Goal: Obtain resource: Download file/media

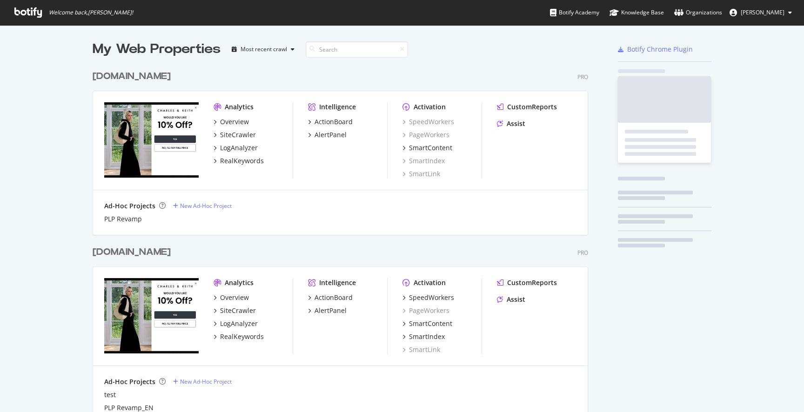
scroll to position [557, 503]
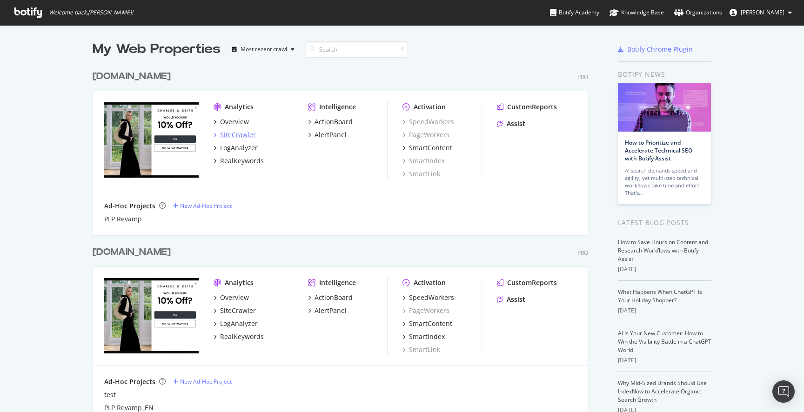
click at [237, 133] on div "SiteCrawler" at bounding box center [238, 134] width 36 height 9
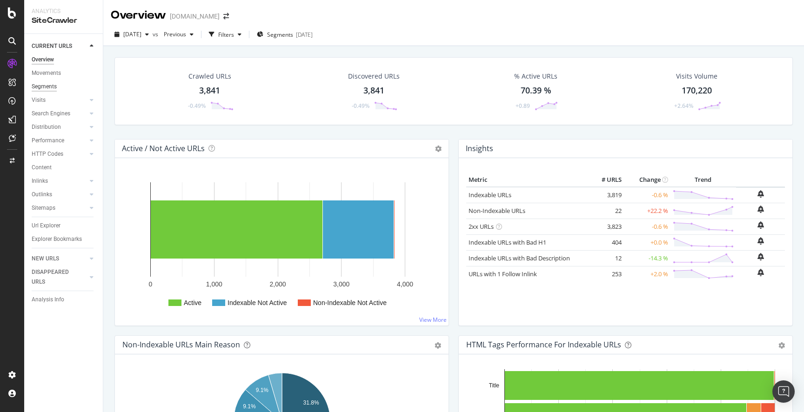
click at [52, 86] on div "Segments" at bounding box center [44, 87] width 25 height 10
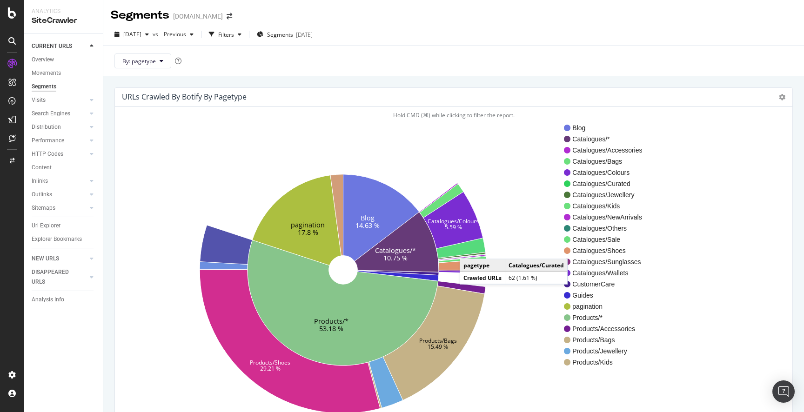
click at [469, 250] on icon at bounding box center [460, 248] width 49 height 20
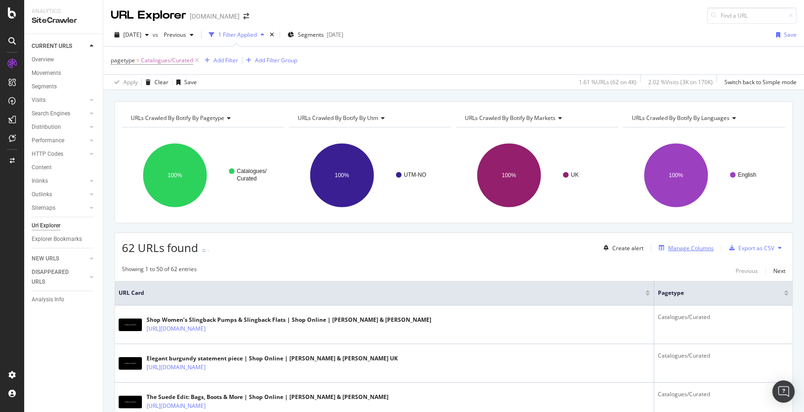
click at [690, 246] on div "Manage Columns" at bounding box center [691, 248] width 46 height 8
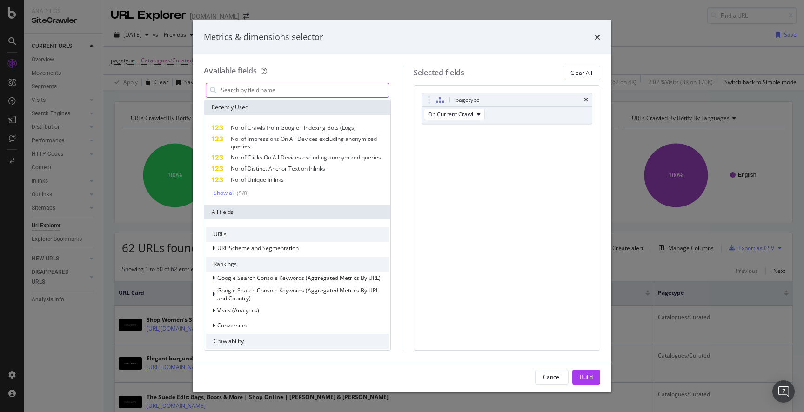
click at [287, 92] on input "modal" at bounding box center [304, 90] width 168 height 14
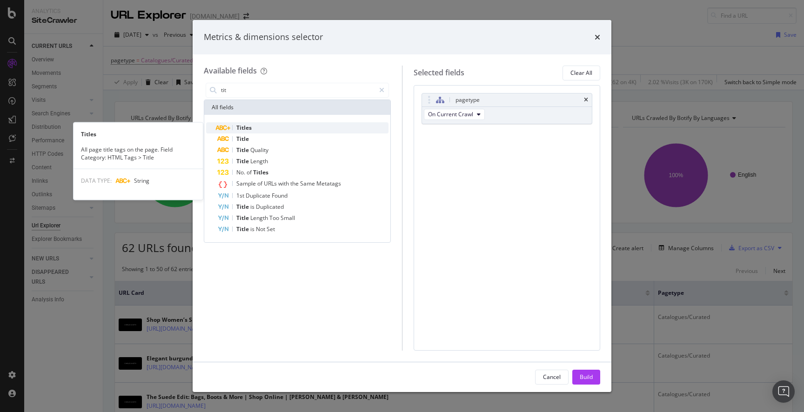
click at [258, 127] on div "Titles" at bounding box center [302, 127] width 171 height 11
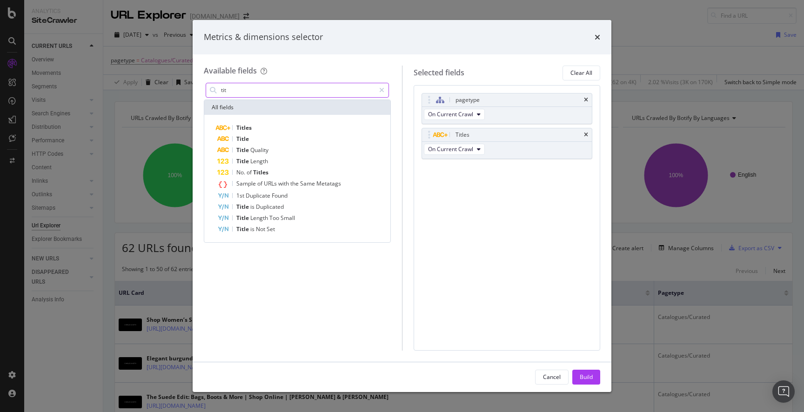
click at [245, 92] on input "tit" at bounding box center [297, 90] width 155 height 14
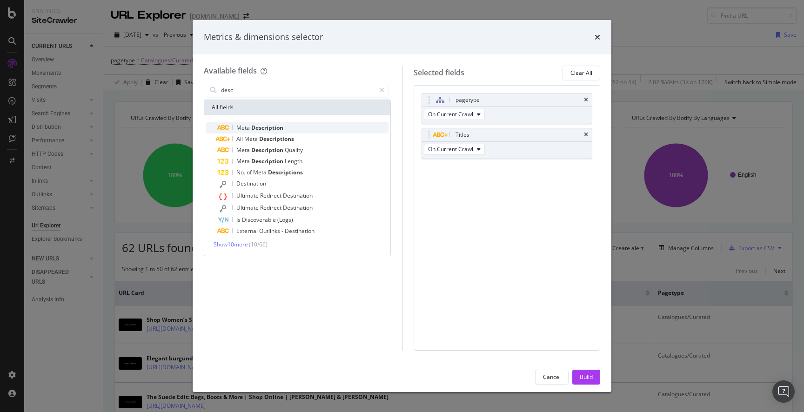
click at [257, 128] on span "Description" at bounding box center [267, 128] width 32 height 8
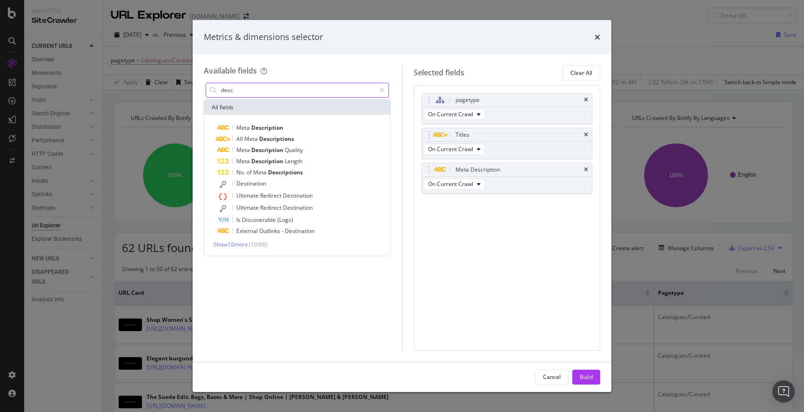
click at [239, 93] on input "desc" at bounding box center [297, 90] width 155 height 14
type input "g"
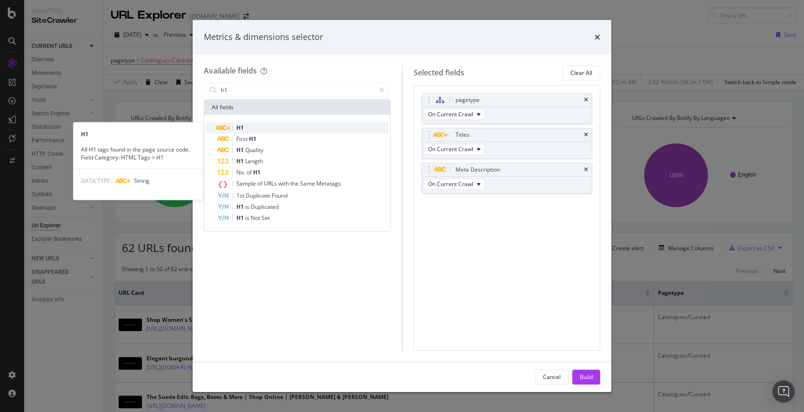
click at [241, 127] on span "H1" at bounding box center [239, 128] width 7 height 8
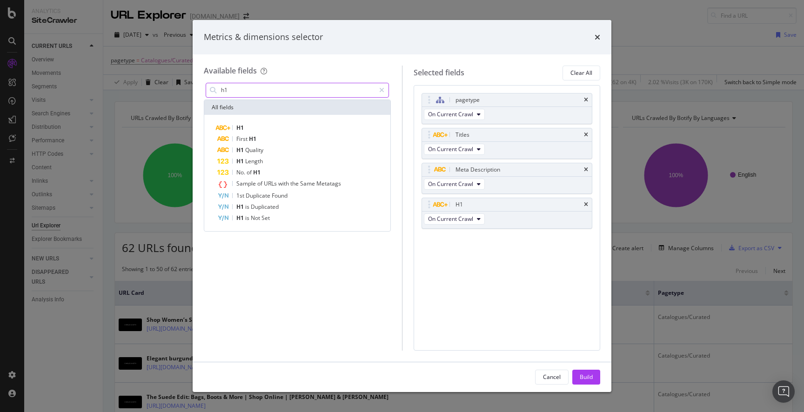
click at [237, 85] on input "h1" at bounding box center [297, 90] width 155 height 14
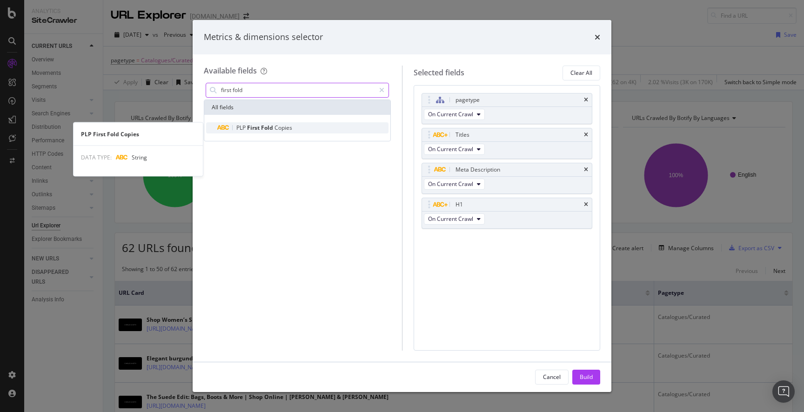
type input "first fold"
click at [246, 126] on span "PLP" at bounding box center [241, 128] width 11 height 8
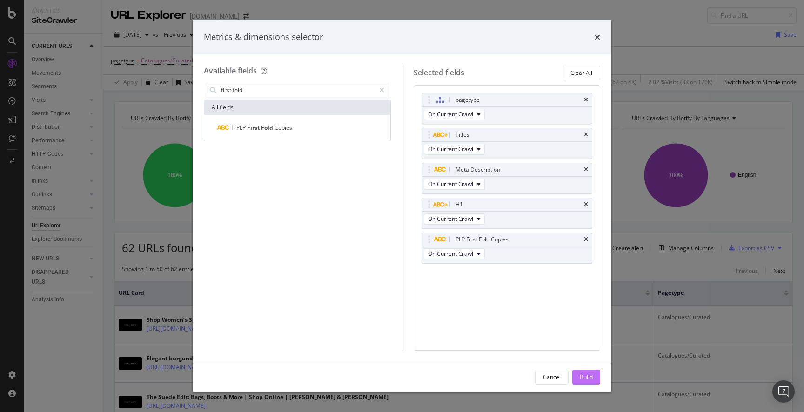
click at [593, 376] on button "Build" at bounding box center [586, 377] width 28 height 15
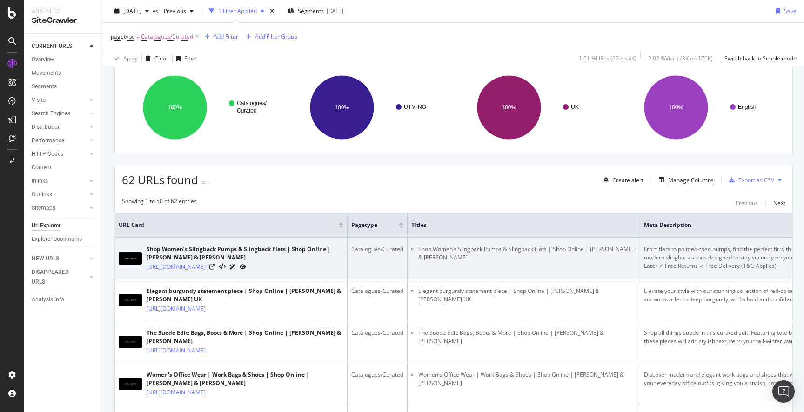
scroll to position [0, 18]
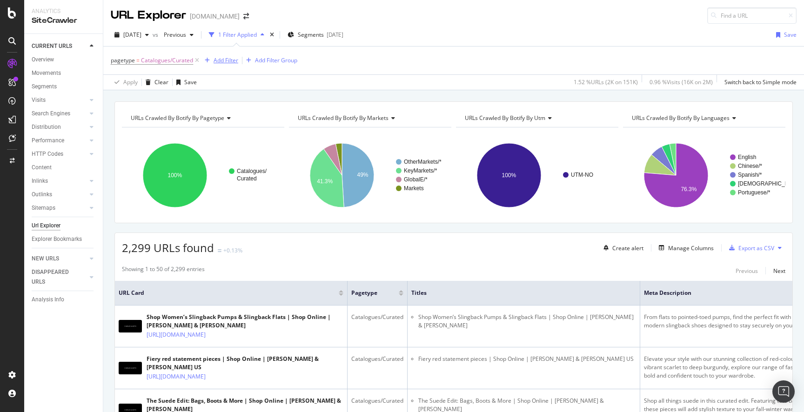
click at [222, 59] on div "Add Filter" at bounding box center [225, 60] width 25 height 8
drag, startPoint x: 434, startPoint y: 57, endPoint x: 354, endPoint y: 37, distance: 82.5
click at [434, 57] on div "pagetype = Catalogues/Curated Add Filter Add Filter Group" at bounding box center [453, 61] width 685 height 28
click at [324, 32] on span "Segments" at bounding box center [311, 35] width 26 height 8
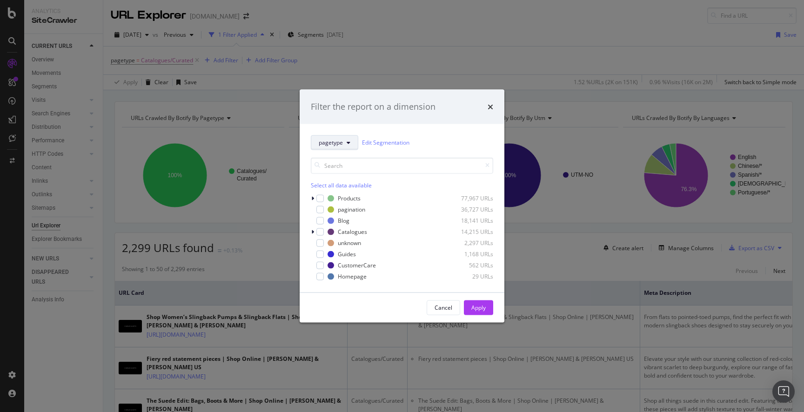
click at [340, 142] on span "pagetype" at bounding box center [331, 143] width 24 height 8
click at [344, 198] on div "Markets" at bounding box center [348, 192] width 75 height 13
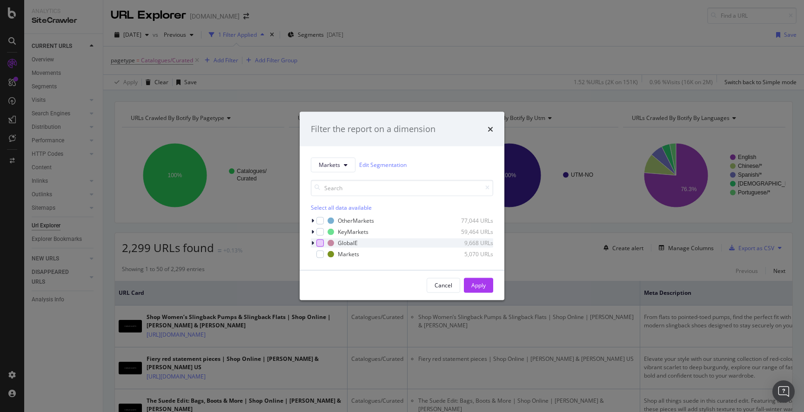
click at [320, 243] on div "modal" at bounding box center [319, 242] width 7 height 7
click at [322, 241] on div "modal" at bounding box center [319, 242] width 7 height 7
click at [313, 222] on icon "modal" at bounding box center [312, 221] width 3 height 6
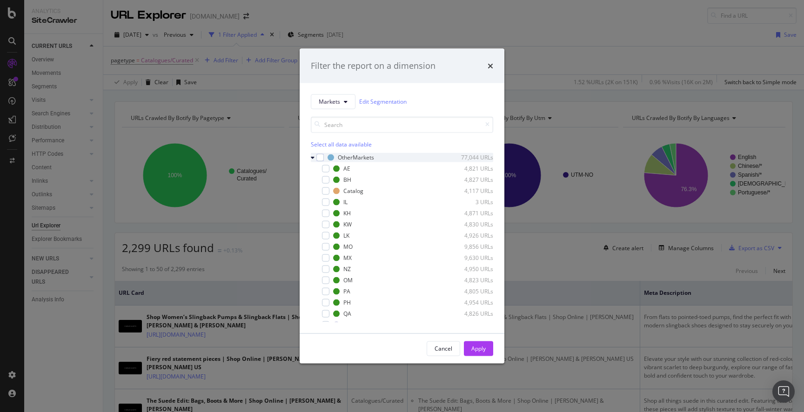
click at [315, 157] on div "modal" at bounding box center [314, 157] width 6 height 9
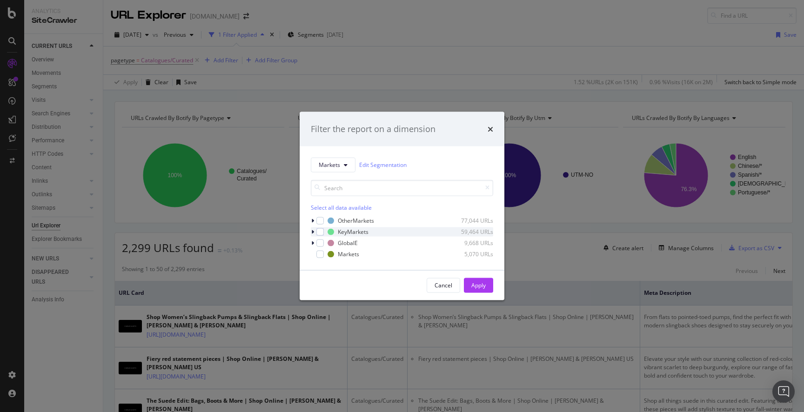
click at [313, 232] on icon "modal" at bounding box center [312, 232] width 3 height 6
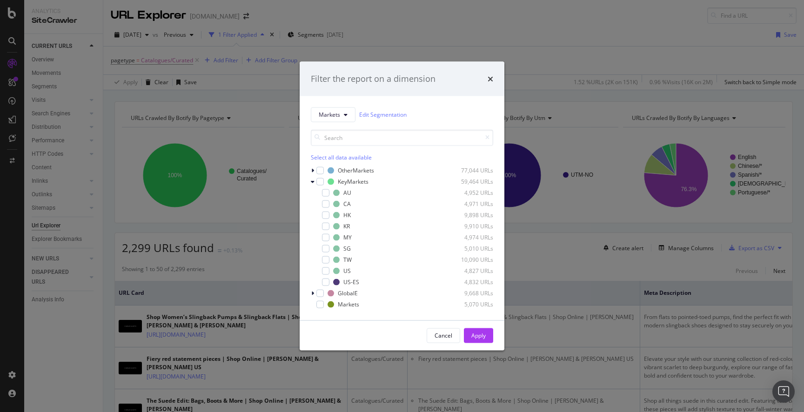
drag, startPoint x: 326, startPoint y: 249, endPoint x: 338, endPoint y: 254, distance: 12.7
click at [329, 249] on div "modal" at bounding box center [325, 248] width 7 height 7
click at [478, 334] on div "Apply" at bounding box center [478, 336] width 14 height 8
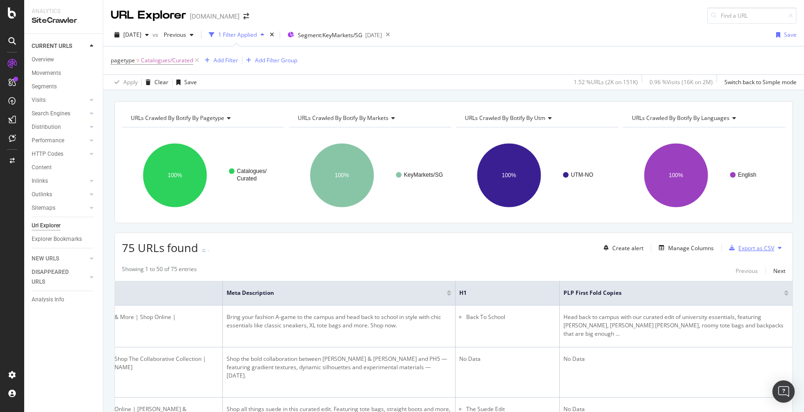
click at [753, 245] on div "Export as CSV" at bounding box center [756, 248] width 36 height 8
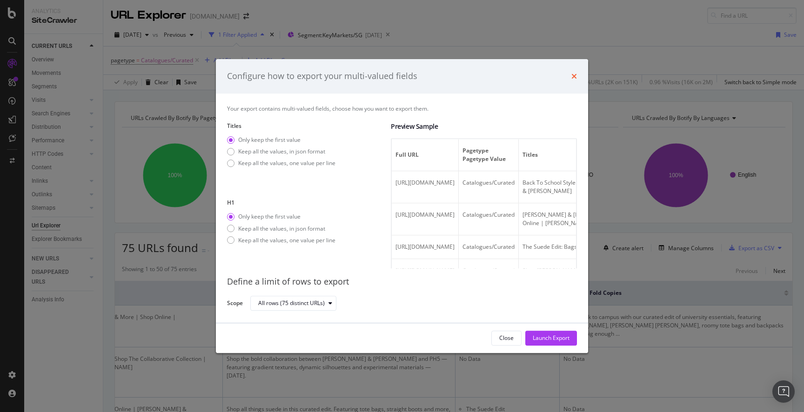
click at [572, 76] on icon "times" at bounding box center [574, 76] width 6 height 7
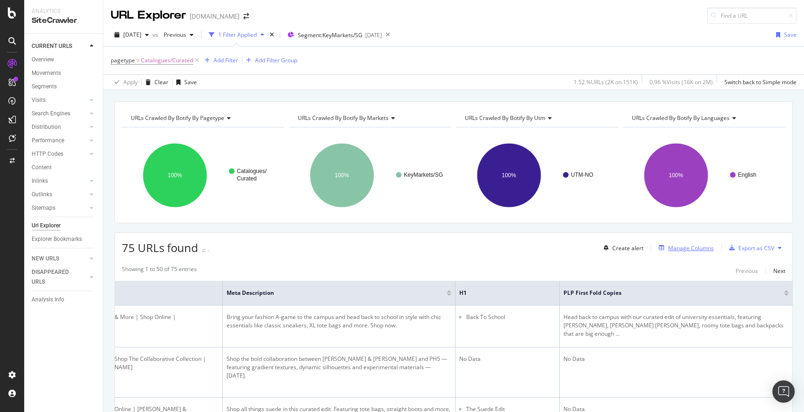
click at [686, 247] on div "Manage Columns" at bounding box center [691, 248] width 46 height 8
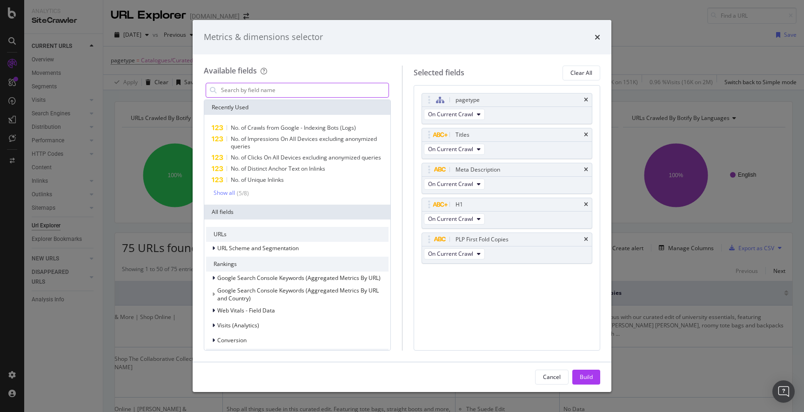
click at [309, 89] on input "modal" at bounding box center [304, 90] width 168 height 14
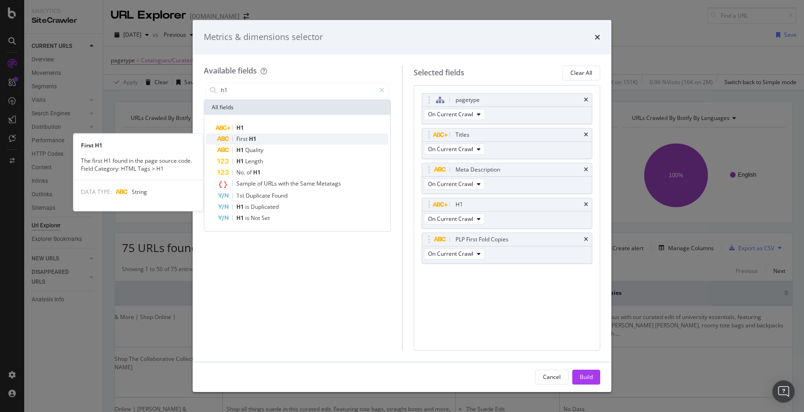
type input "h1"
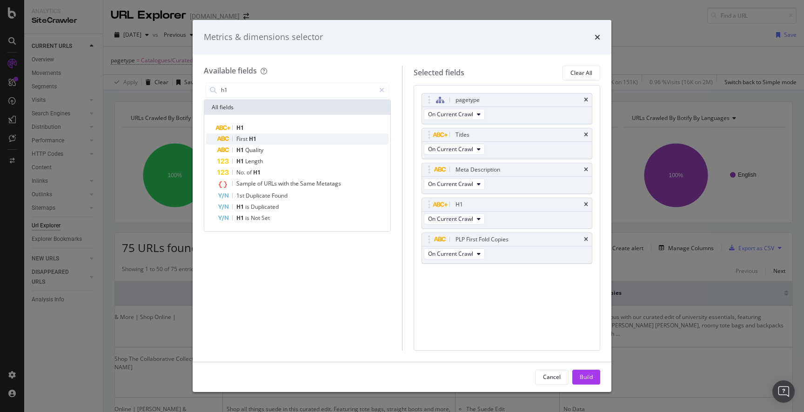
click at [259, 136] on div "First H1" at bounding box center [302, 138] width 171 height 11
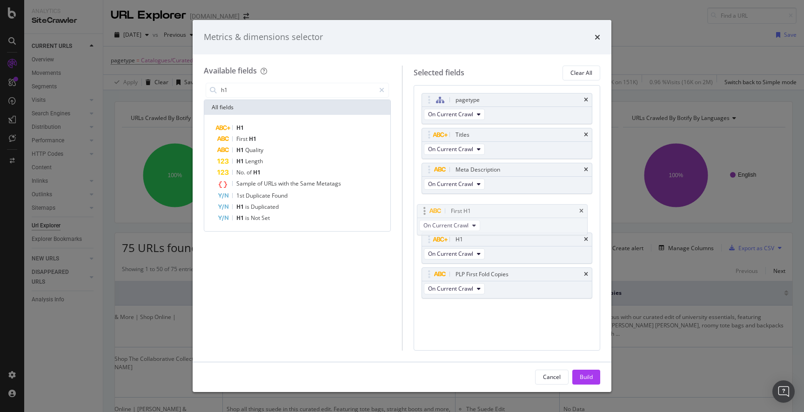
drag, startPoint x: 431, startPoint y: 272, endPoint x: 434, endPoint y: 214, distance: 57.8
click at [428, 213] on body "Analytics SiteCrawler CURRENT URLS Overview Movements Segments Visits Analysis …" at bounding box center [402, 206] width 804 height 412
click at [586, 239] on icon "times" at bounding box center [586, 240] width 4 height 6
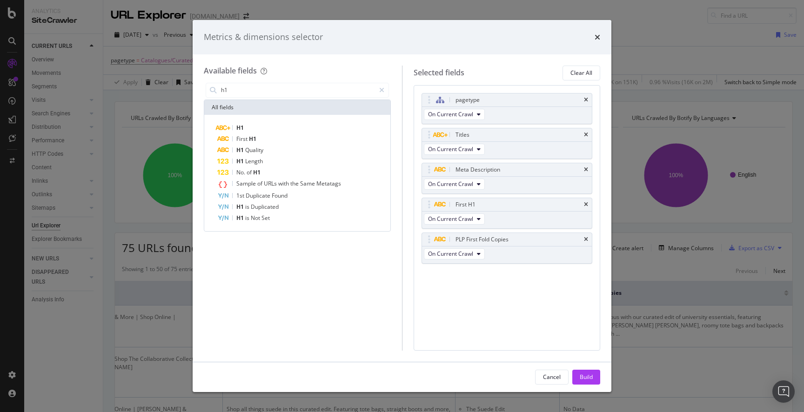
drag, startPoint x: 585, startPoint y: 373, endPoint x: 599, endPoint y: 263, distance: 111.1
click at [585, 373] on div "Build" at bounding box center [585, 377] width 13 height 8
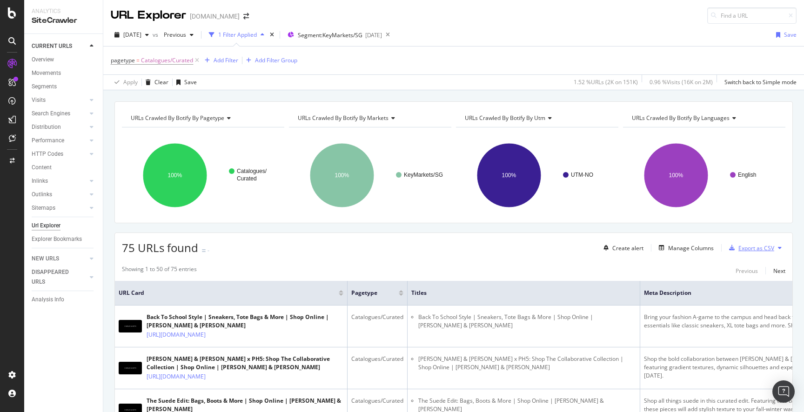
click at [750, 250] on div "Export as CSV" at bounding box center [756, 248] width 36 height 8
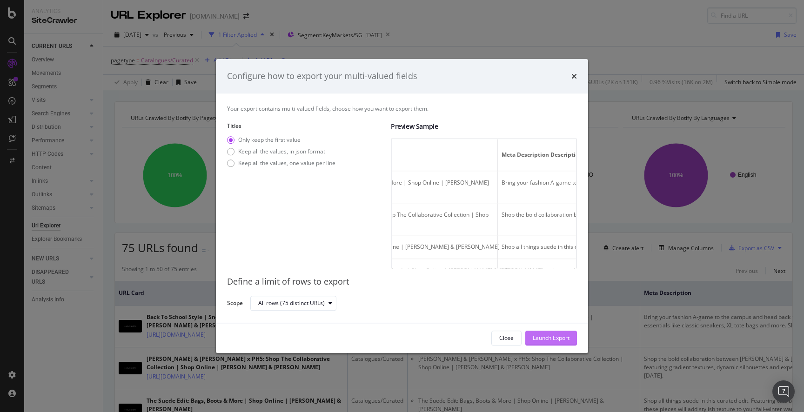
scroll to position [0, 255]
click at [557, 341] on div "Launch Export" at bounding box center [550, 338] width 37 height 8
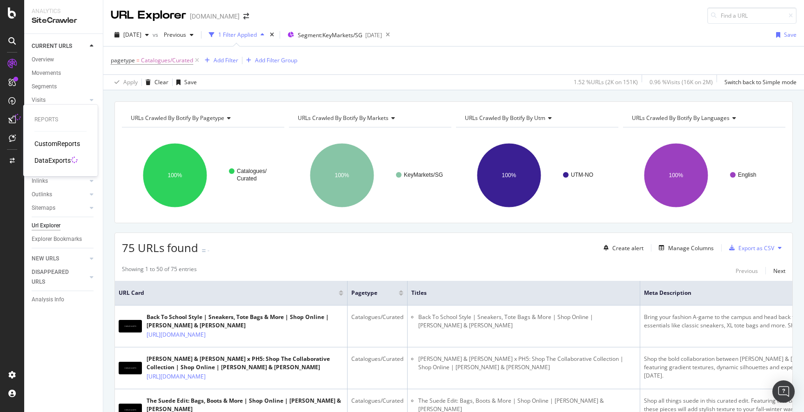
click at [56, 160] on div "DataExports" at bounding box center [52, 160] width 36 height 9
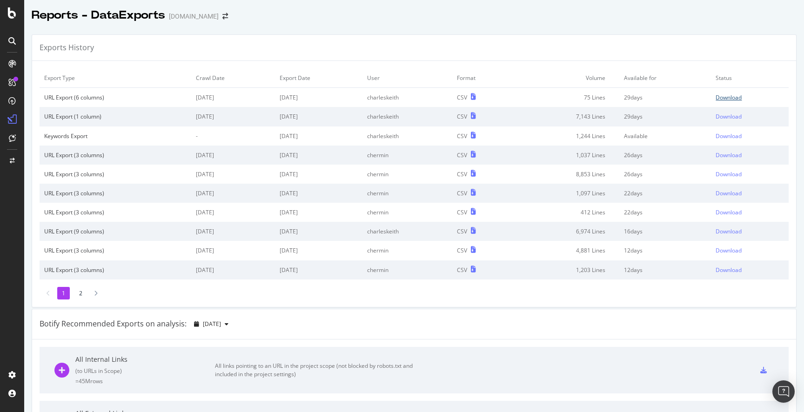
click at [739, 98] on div "Download" at bounding box center [728, 97] width 26 height 8
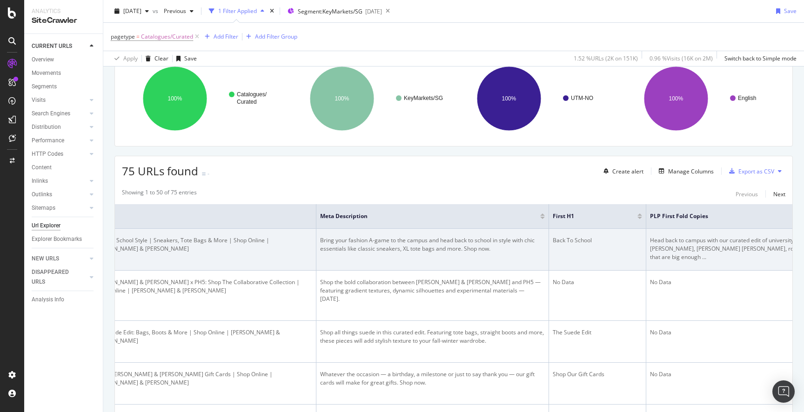
scroll to position [0, 363]
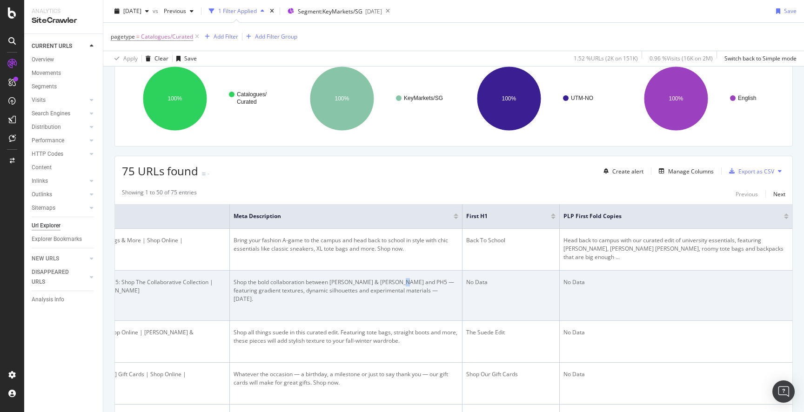
drag, startPoint x: 406, startPoint y: 291, endPoint x: 518, endPoint y: 308, distance: 112.9
click at [403, 291] on div "Shop the bold collaboration between [PERSON_NAME] & [PERSON_NAME] and PH5 — fea…" at bounding box center [345, 290] width 225 height 25
copy div "—"
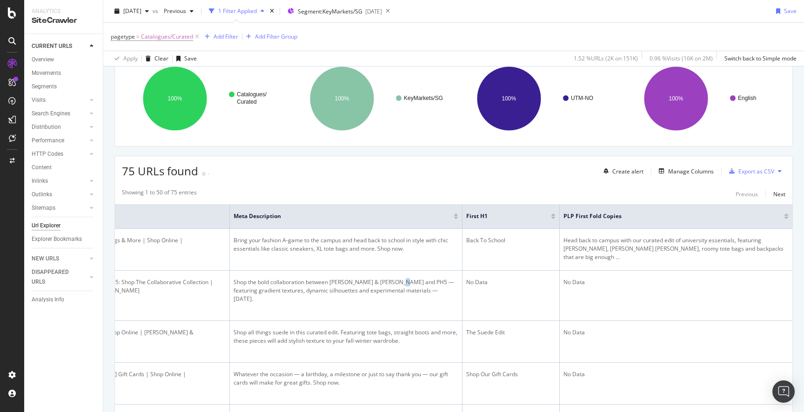
copy div "—"
